Goal: Task Accomplishment & Management: Manage account settings

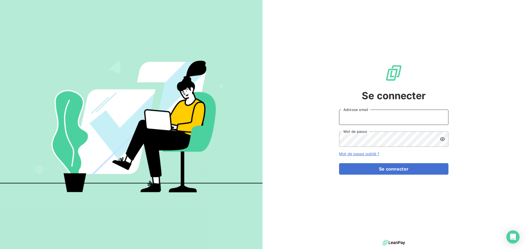
drag, startPoint x: 410, startPoint y: 121, endPoint x: 415, endPoint y: 118, distance: 5.5
click at [410, 121] on input "Adresse email" at bounding box center [393, 117] width 109 height 15
click at [460, 92] on div "Se connecter Adresse email Mot de passe Mot de passe oublié ? Se connecter" at bounding box center [394, 119] width 263 height 239
click at [442, 118] on icon at bounding box center [442, 116] width 2 height 3
type input "[EMAIL_ADDRESS][DOMAIN_NAME]"
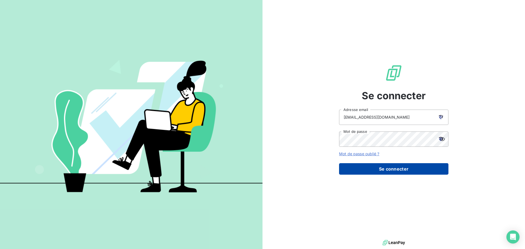
click at [389, 164] on button "Se connecter" at bounding box center [393, 168] width 109 height 11
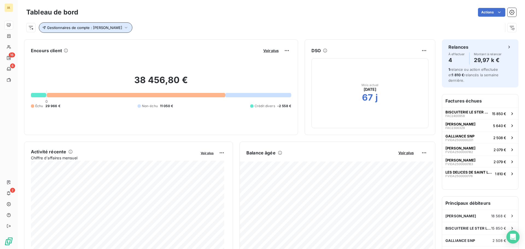
click at [118, 30] on button "Gestionnaires de compte : [PERSON_NAME]" at bounding box center [86, 27] width 94 height 10
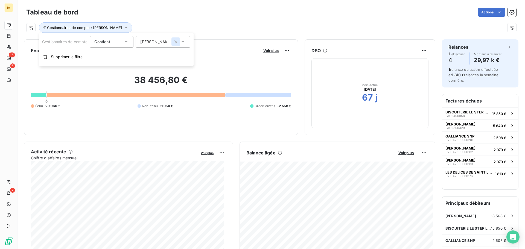
click at [177, 44] on icon "button" at bounding box center [175, 41] width 5 height 5
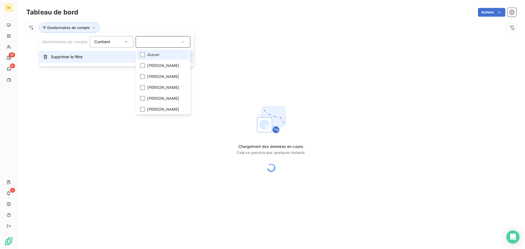
click at [75, 54] on span "Supprimer le filtre" at bounding box center [67, 56] width 32 height 5
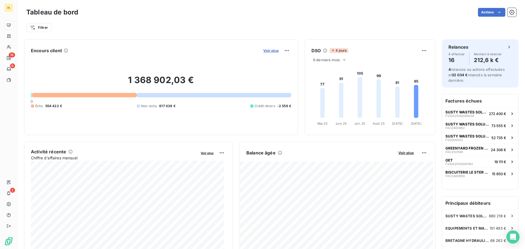
click at [273, 52] on span "Voir plus" at bounding box center [270, 50] width 15 height 4
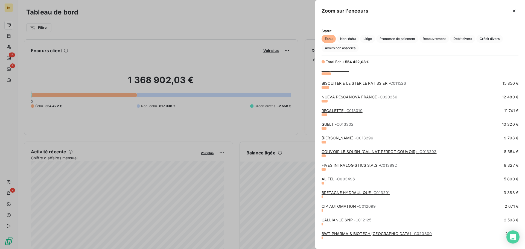
scroll to position [81, 0]
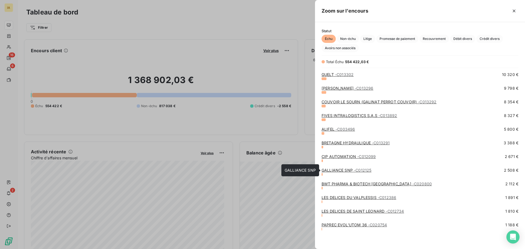
click at [352, 171] on link "GALLIANCE SNP - C012125" at bounding box center [347, 170] width 50 height 5
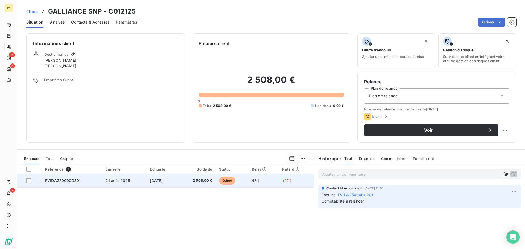
click at [195, 180] on span "2 508,00 €" at bounding box center [196, 180] width 31 height 5
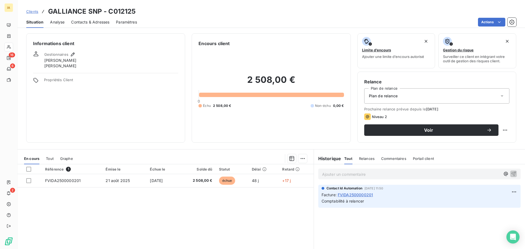
click at [56, 24] on span "Analyse" at bounding box center [57, 21] width 14 height 5
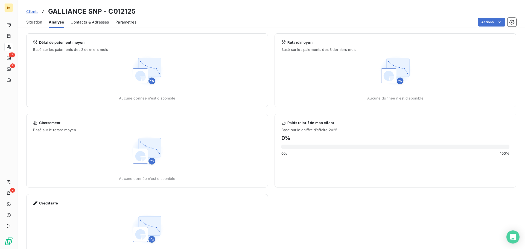
click at [92, 24] on span "Contacts & Adresses" at bounding box center [90, 21] width 38 height 5
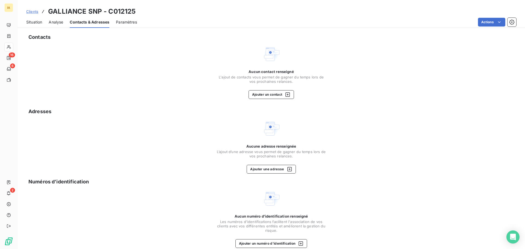
click at [33, 20] on span "Situation" at bounding box center [34, 21] width 16 height 5
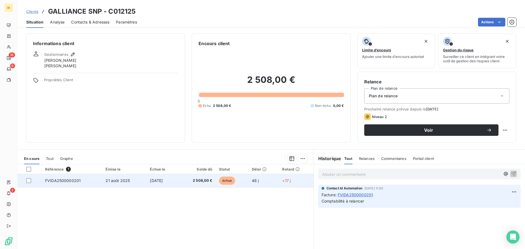
click at [95, 177] on td "FVIDA2500000201" at bounding box center [72, 180] width 60 height 13
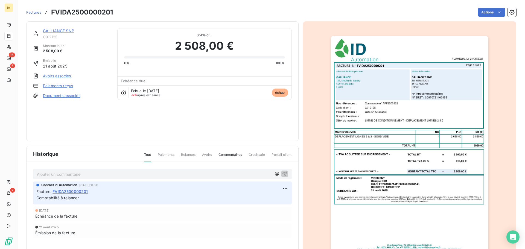
click at [90, 12] on h3 "FVIDA2500000201" at bounding box center [82, 12] width 62 height 10
copy h3 "FVIDA2500000201"
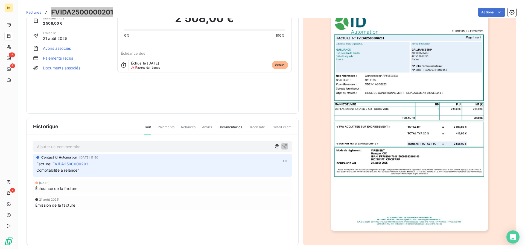
scroll to position [1, 0]
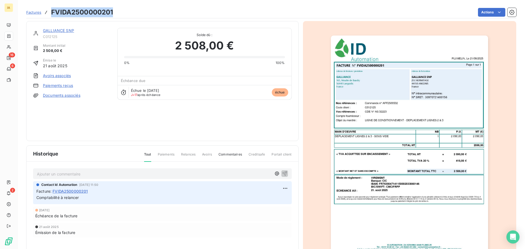
copy h3 "FVIDA2500000201"
click at [87, 177] on p "Ajouter un commentaire ﻿" at bounding box center [154, 174] width 235 height 7
click at [282, 172] on icon "button" at bounding box center [284, 173] width 5 height 5
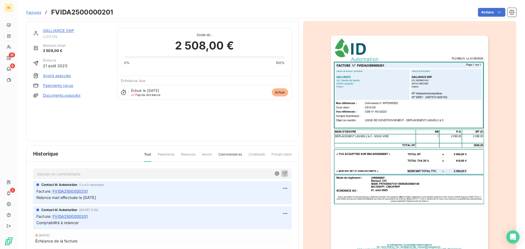
click at [65, 32] on link "GALLIANCE SNP" at bounding box center [58, 30] width 31 height 5
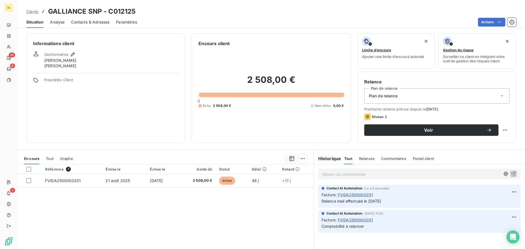
click at [103, 22] on span "Contacts & Adresses" at bounding box center [90, 21] width 38 height 5
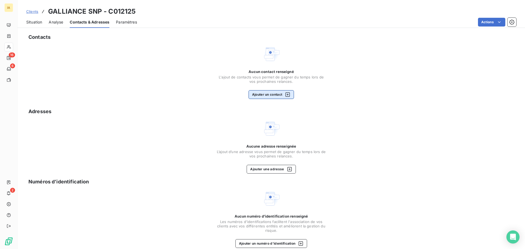
click at [271, 93] on button "Ajouter un contact" at bounding box center [272, 94] width 46 height 9
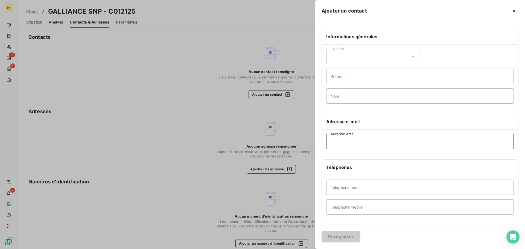
click at [366, 147] on input "Adresse email" at bounding box center [420, 141] width 188 height 15
paste input "[EMAIL_ADDRESS][DOMAIN_NAME]."
type input "[EMAIL_ADDRESS][DOMAIN_NAME]"
click at [347, 234] on button "Enregistrer" at bounding box center [341, 236] width 39 height 11
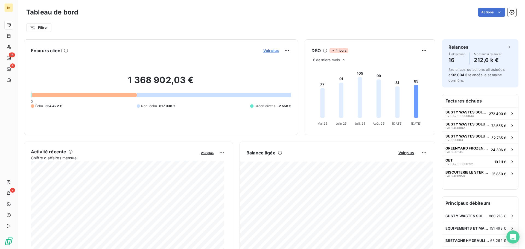
click at [273, 49] on span "Voir plus" at bounding box center [270, 50] width 15 height 4
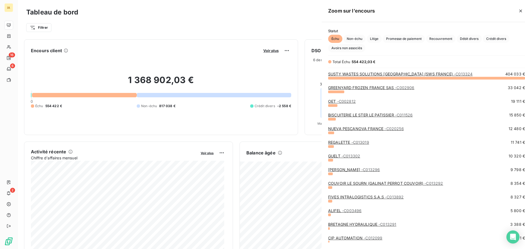
scroll to position [167, 206]
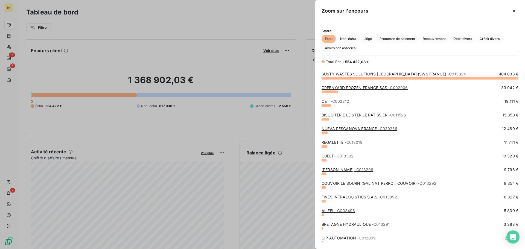
click at [355, 129] on link "NUEVA PESCANOVA FRANCE - C020256" at bounding box center [360, 128] width 76 height 5
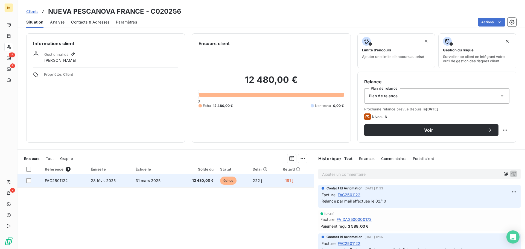
click at [107, 183] on td "28 févr. 2025" at bounding box center [110, 180] width 45 height 13
